Goal: Task Accomplishment & Management: Manage account settings

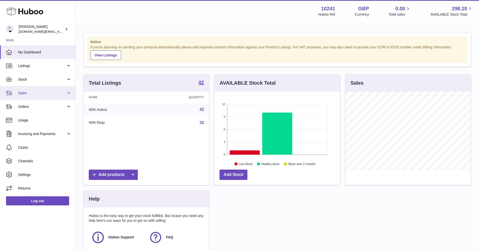
scroll to position [79, 125]
click at [46, 96] on link "Sales" at bounding box center [37, 93] width 75 height 14
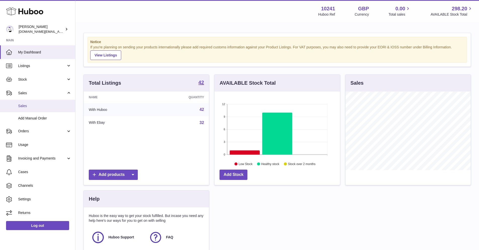
click at [49, 106] on span "Sales" at bounding box center [44, 105] width 53 height 5
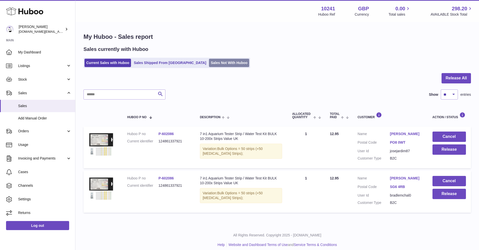
click at [209, 63] on link "Sales Not With Huboo" at bounding box center [229, 63] width 40 height 8
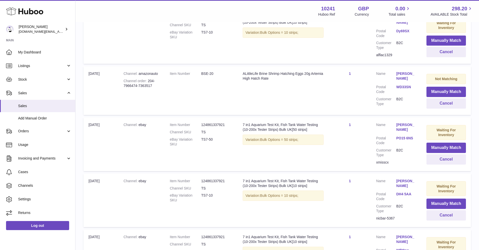
scroll to position [124, 0]
click at [428, 149] on button "Manually Match" at bounding box center [447, 147] width 40 height 10
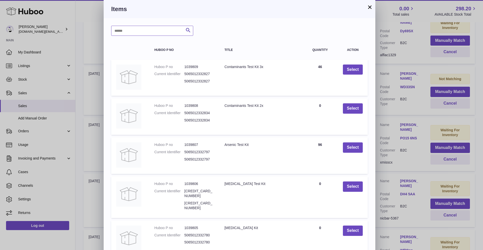
click at [156, 33] on input "text" at bounding box center [152, 31] width 82 height 10
click at [369, 9] on button "×" at bounding box center [370, 7] width 6 height 6
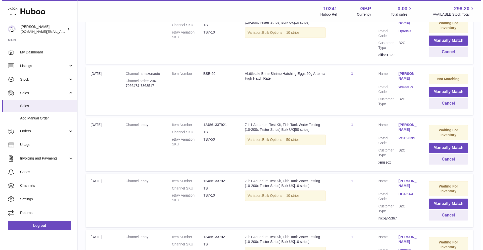
scroll to position [170, 0]
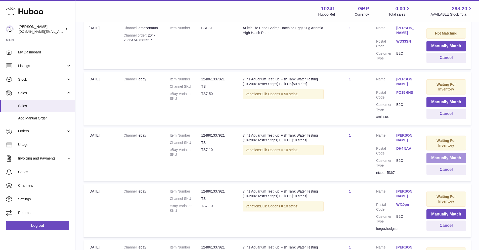
click at [443, 156] on button "Manually Match" at bounding box center [447, 158] width 40 height 10
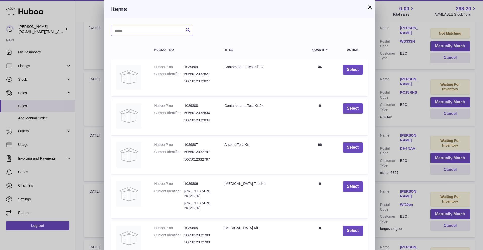
click at [129, 27] on input "text" at bounding box center [152, 31] width 82 height 10
type input "*****"
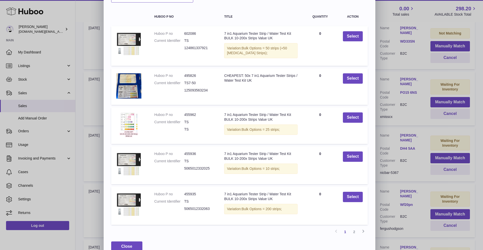
scroll to position [43, 0]
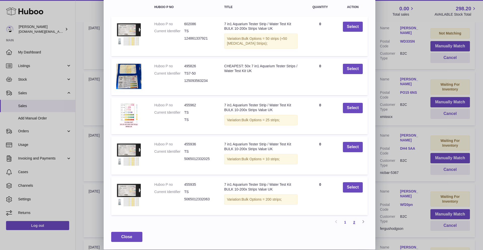
click at [354, 222] on link "2" at bounding box center [354, 221] width 9 height 9
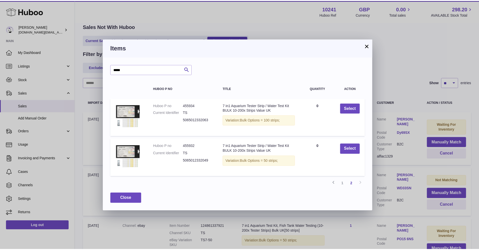
scroll to position [0, 0]
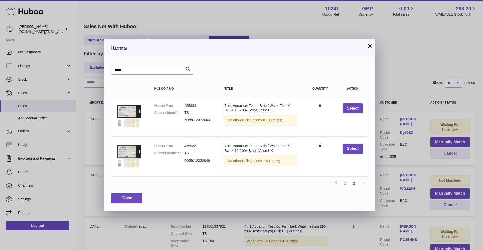
click at [368, 46] on button "×" at bounding box center [370, 46] width 6 height 6
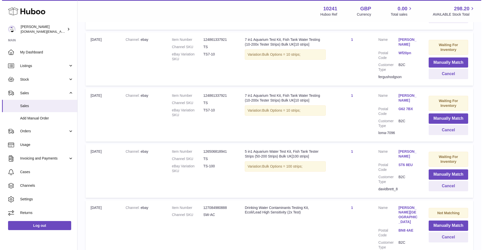
scroll to position [365, 0]
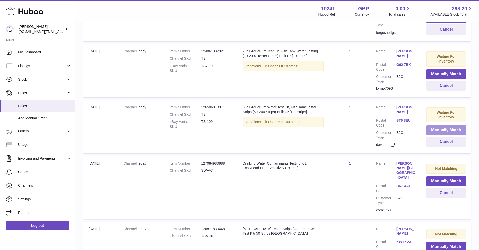
click at [437, 126] on button "Manually Match" at bounding box center [447, 130] width 40 height 10
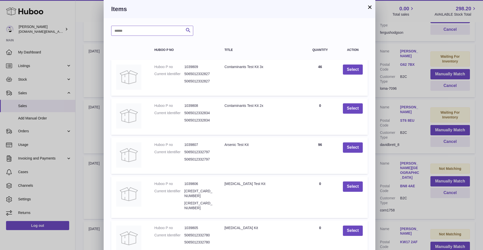
click at [156, 30] on input "text" at bounding box center [152, 31] width 82 height 10
type input "*****"
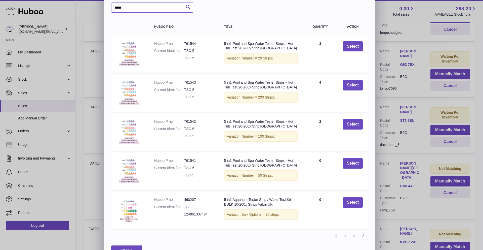
scroll to position [37, 0]
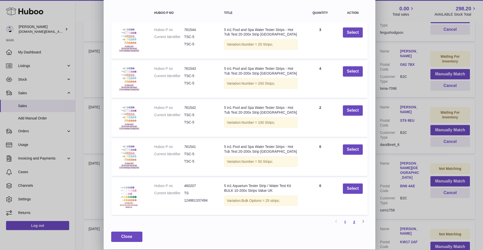
click at [352, 220] on link "2" at bounding box center [354, 221] width 9 height 9
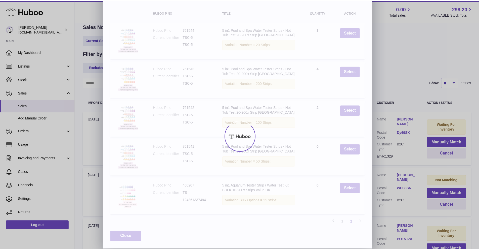
scroll to position [0, 0]
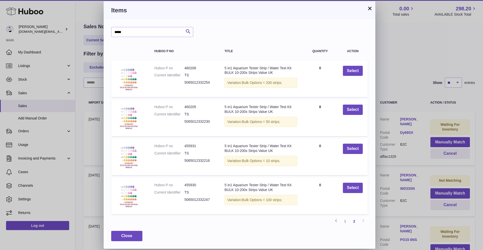
click at [373, 6] on button "×" at bounding box center [370, 8] width 6 height 6
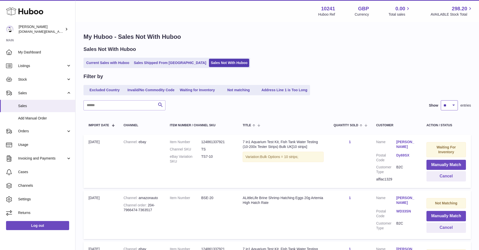
click at [456, 104] on select "** ** ** ***" at bounding box center [449, 105] width 17 height 10
select select "**"
click at [441, 100] on select "** ** ** ***" at bounding box center [449, 105] width 17 height 10
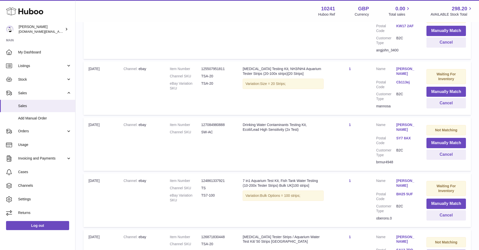
scroll to position [692, 0]
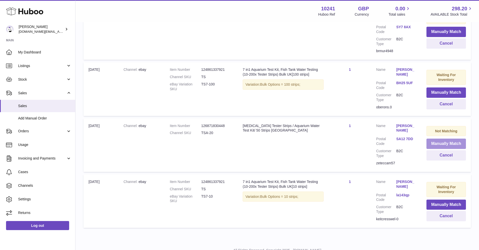
click at [439, 138] on button "Manually Match" at bounding box center [447, 143] width 40 height 10
click at [439, 125] on div at bounding box center [241, 136] width 483 height 227
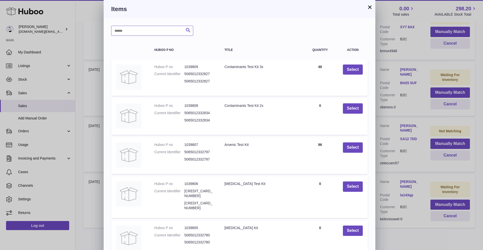
click at [128, 28] on input "text" at bounding box center [152, 31] width 82 height 10
type input "*"
click at [371, 10] on button "×" at bounding box center [370, 7] width 6 height 6
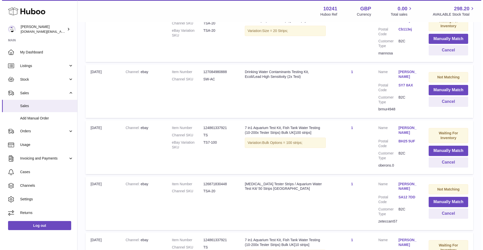
scroll to position [601, 0]
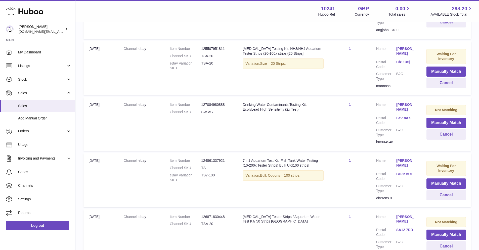
click at [425, 107] on td "Not Matching Manually Match Cancel" at bounding box center [447, 123] width 50 height 53
click at [439, 118] on button "Manually Match" at bounding box center [447, 123] width 40 height 10
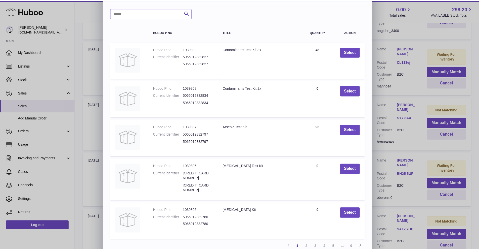
scroll to position [0, 0]
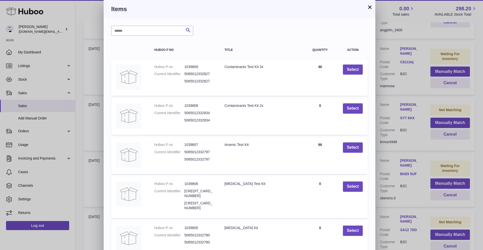
click at [366, 8] on h3 "Items" at bounding box center [239, 9] width 257 height 8
click at [375, 3] on div "Items" at bounding box center [240, 9] width 272 height 18
click at [371, 5] on button "×" at bounding box center [370, 7] width 6 height 6
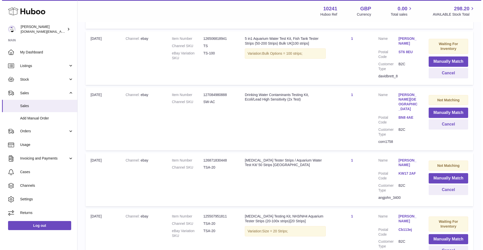
scroll to position [396, 0]
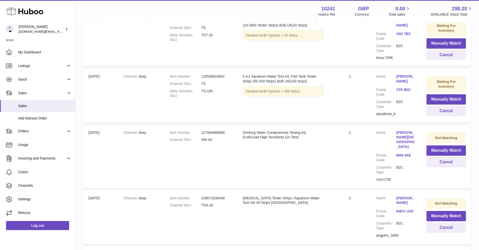
click at [349, 74] on link "1" at bounding box center [350, 76] width 2 height 4
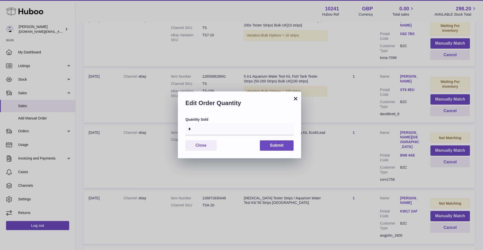
click at [243, 123] on div "Quantity Sold *" at bounding box center [240, 126] width 108 height 18
click at [231, 133] on input "*" at bounding box center [240, 129] width 108 height 12
drag, startPoint x: 221, startPoint y: 133, endPoint x: 182, endPoint y: 129, distance: 39.3
click at [182, 129] on div "Quantity Sold * Close Submit" at bounding box center [239, 137] width 123 height 41
type input "*"
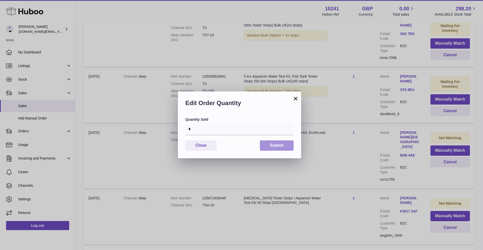
click at [272, 149] on button "Submit" at bounding box center [277, 145] width 34 height 10
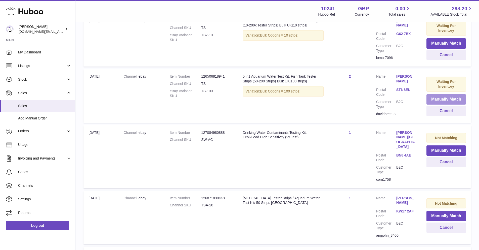
click at [443, 97] on button "Manually Match" at bounding box center [447, 99] width 40 height 10
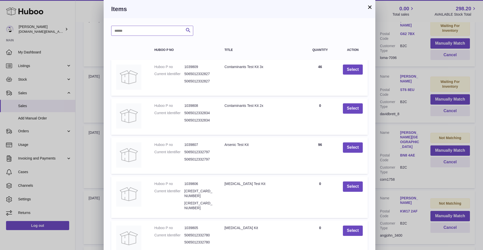
click at [151, 34] on input "text" at bounding box center [152, 31] width 82 height 10
type input "*****"
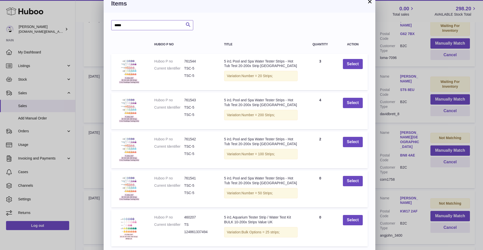
scroll to position [37, 0]
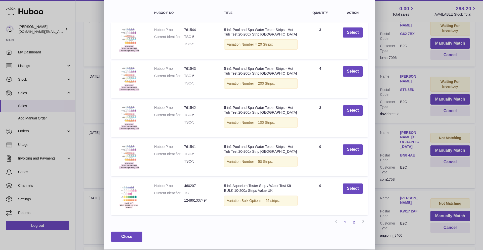
click at [357, 223] on link "2" at bounding box center [354, 221] width 9 height 9
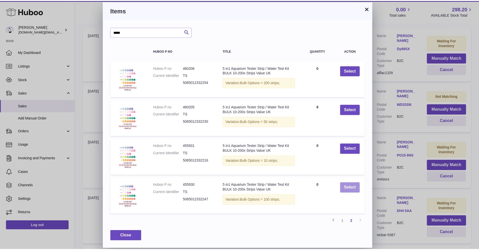
scroll to position [23, 0]
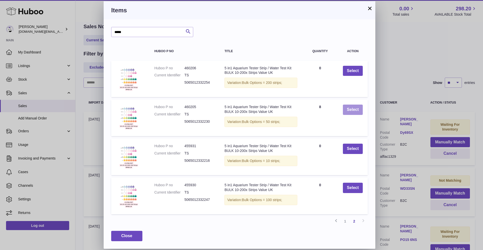
click at [348, 112] on button "Select" at bounding box center [353, 109] width 20 height 10
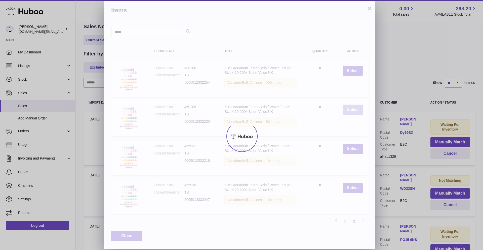
click at [348, 112] on div at bounding box center [241, 136] width 483 height 227
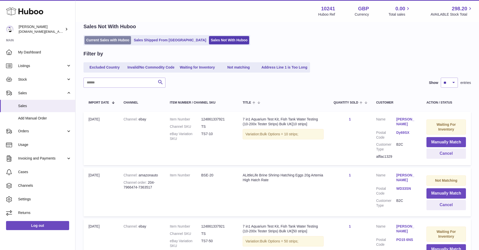
click at [109, 38] on link "Current Sales with Huboo" at bounding box center [108, 40] width 47 height 8
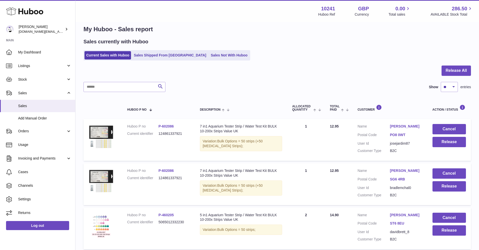
scroll to position [14, 0]
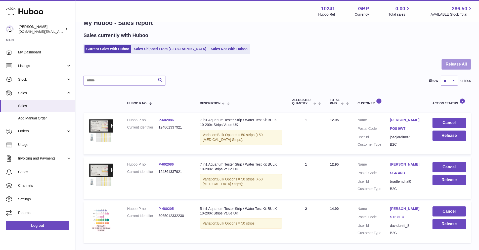
click at [457, 61] on button "Release All" at bounding box center [456, 64] width 29 height 10
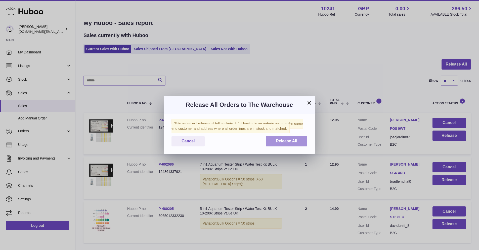
click at [294, 139] on span "Release All" at bounding box center [286, 141] width 21 height 4
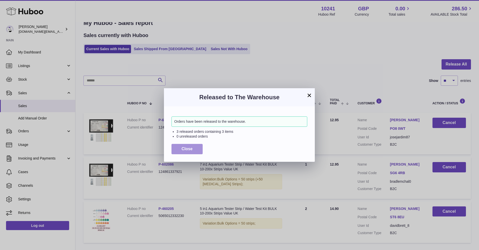
click at [177, 148] on button "Close" at bounding box center [187, 149] width 31 height 10
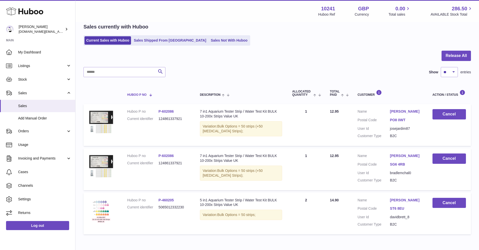
scroll to position [11, 0]
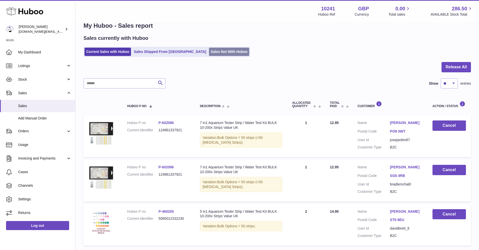
click at [209, 54] on link "Sales Not With Huboo" at bounding box center [229, 52] width 40 height 8
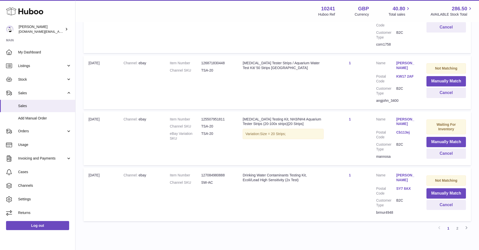
scroll to position [488, 0]
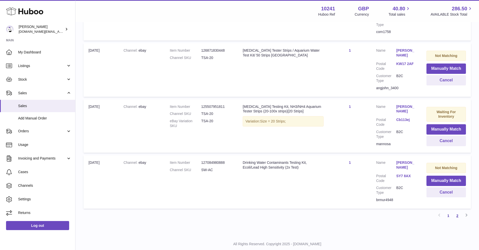
click at [458, 211] on link "2" at bounding box center [457, 215] width 9 height 9
